Goal: Task Accomplishment & Management: Use online tool/utility

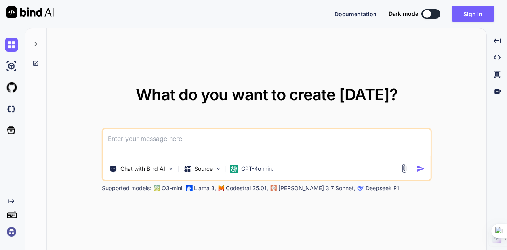
click at [488, 1] on div "Documentation Dark mode Sign in Created with Pixso." at bounding box center [253, 14] width 507 height 28
click at [486, 11] on button "Sign in" at bounding box center [473, 14] width 43 height 16
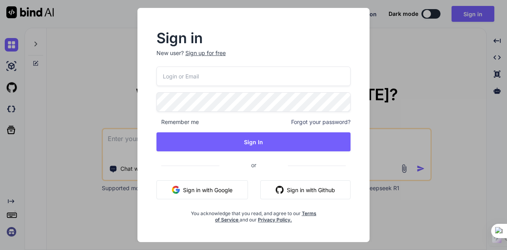
click at [216, 75] on input "email" at bounding box center [254, 76] width 195 height 19
click at [219, 195] on button "Sign in with Google" at bounding box center [203, 189] width 92 height 19
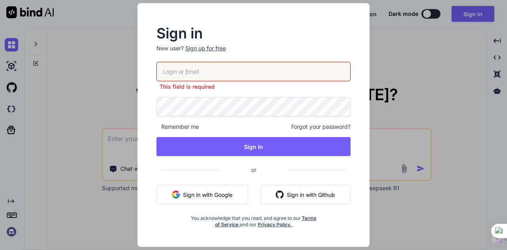
click at [185, 70] on input "email" at bounding box center [254, 71] width 195 height 19
click at [216, 198] on button "Sign in with Google" at bounding box center [203, 194] width 92 height 19
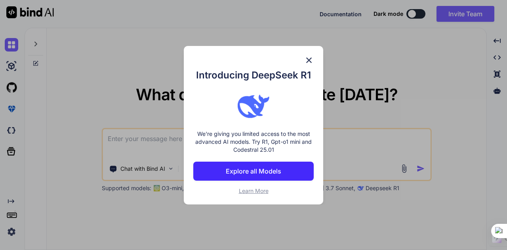
type textarea "x"
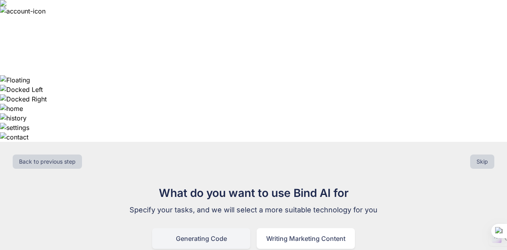
click at [216, 228] on div "Generating Code" at bounding box center [201, 238] width 98 height 21
